Goal: Task Accomplishment & Management: Manage account settings

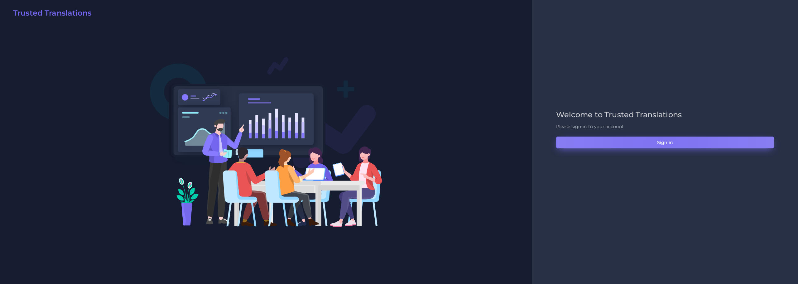
click at [660, 143] on button "Sign in" at bounding box center [665, 142] width 218 height 12
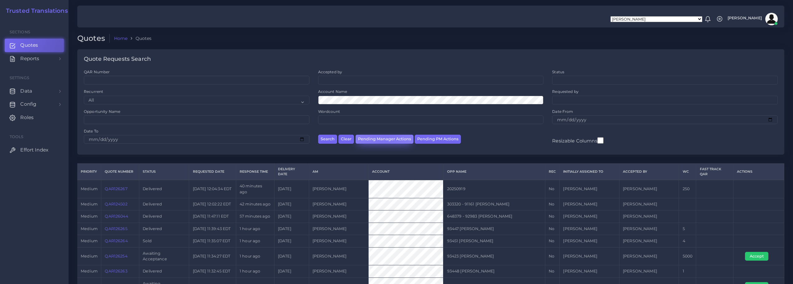
click at [384, 139] on button "Pending Manager Actions" at bounding box center [385, 139] width 58 height 9
select select "awaiting_manager_initial_review"
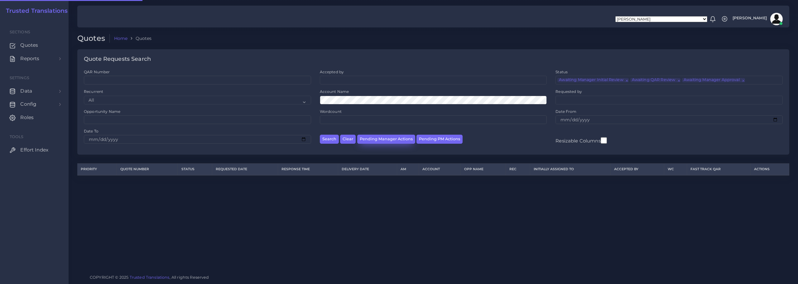
scroll to position [15, 0]
click at [26, 43] on span "Quotes" at bounding box center [31, 45] width 18 height 7
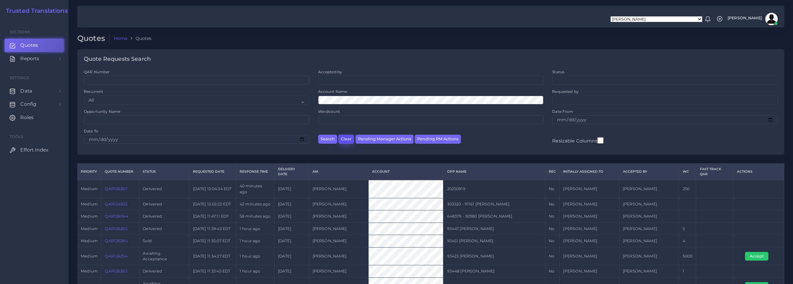
click at [347, 140] on button "Clear" at bounding box center [346, 139] width 16 height 9
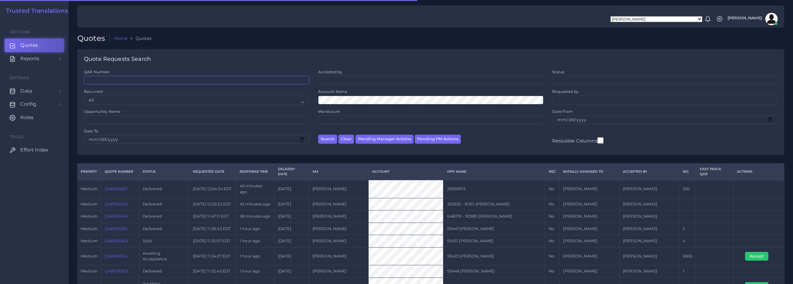
click at [126, 82] on input "QAR Number" at bounding box center [197, 80] width 226 height 9
paste input "QAR121512"
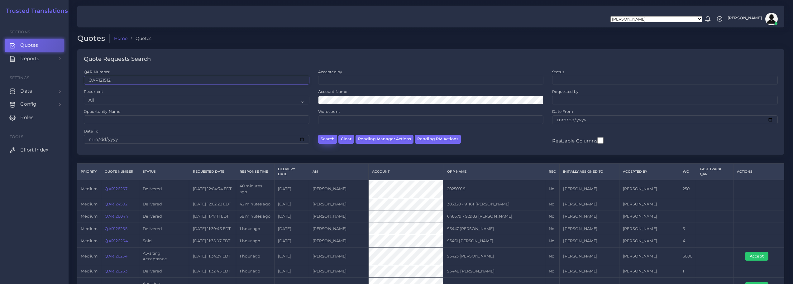
type input "QAR121512"
click at [328, 139] on button "Search" at bounding box center [327, 139] width 19 height 9
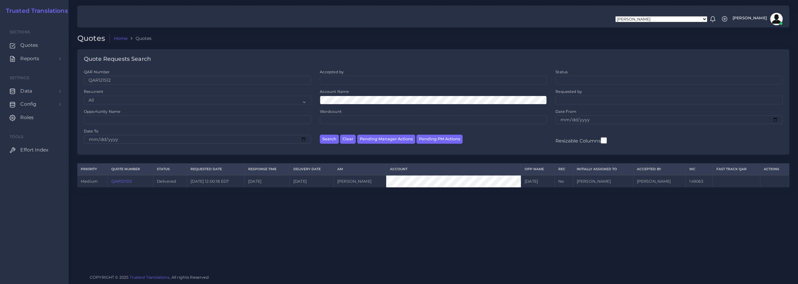
click at [119, 180] on link "QAR121512" at bounding box center [121, 181] width 21 height 5
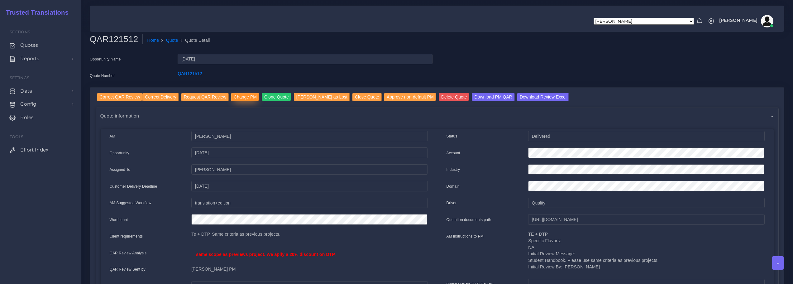
click at [242, 95] on input "Change PM" at bounding box center [245, 97] width 28 height 8
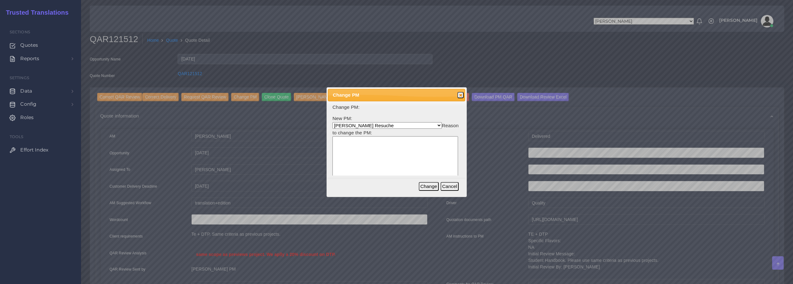
click at [368, 123] on select "[PERSON_NAME] Resuche [PERSON_NAME] PM [PERSON_NAME] [PERSON_NAME] [PERSON_NAME…" at bounding box center [386, 125] width 109 height 7
select select "ec861b7b-650a-131b-9f23-6026f33dfb44"
click at [332, 122] on select "Aldana Resuche Ana Whitby PM Beatriz Lacerda Dana Rossi Diego Leotta (ACCOUNT A…" at bounding box center [386, 125] width 109 height 7
click at [427, 184] on button "Change" at bounding box center [429, 186] width 20 height 9
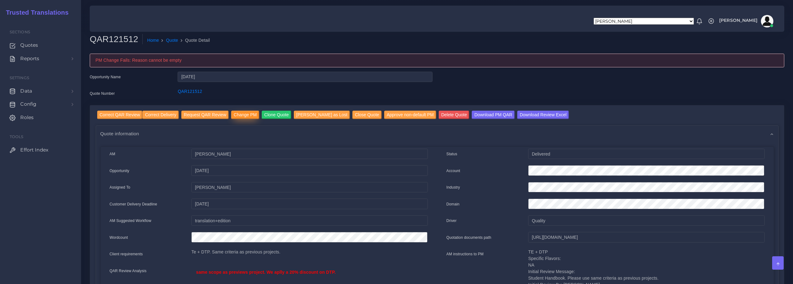
click at [238, 113] on input "Change PM" at bounding box center [245, 115] width 28 height 8
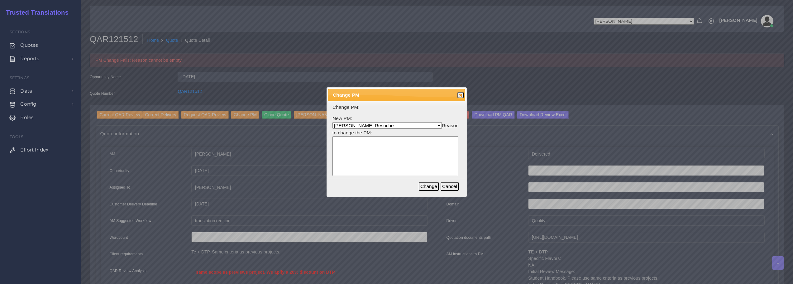
click at [375, 125] on select "[PERSON_NAME] Resuche [PERSON_NAME] PM [PERSON_NAME] [PERSON_NAME] [PERSON_NAME…" at bounding box center [386, 125] width 109 height 7
select select "ec861b7b-650a-131b-9f23-6026f33dfb44"
click at [332, 122] on select "[PERSON_NAME] Resuche [PERSON_NAME] PM [PERSON_NAME] [PERSON_NAME] [PERSON_NAME…" at bounding box center [386, 125] width 109 height 7
click at [384, 152] on textarea at bounding box center [395, 166] width 126 height 60
type textarea "Newly assigned PM. This account was under Dana Rossi, and not Aldana Resuche, i…"
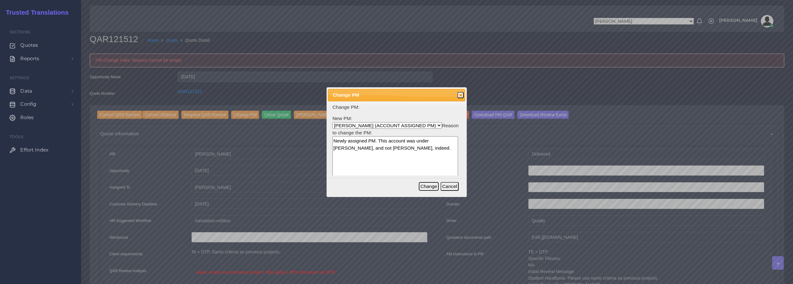
click at [432, 185] on button "Change" at bounding box center [429, 186] width 20 height 9
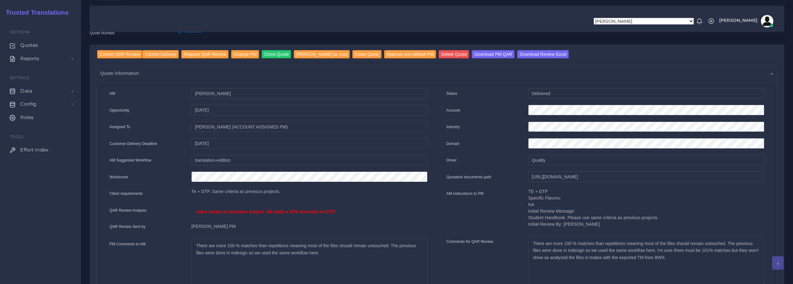
scroll to position [62, 0]
